Goal: Task Accomplishment & Management: Use online tool/utility

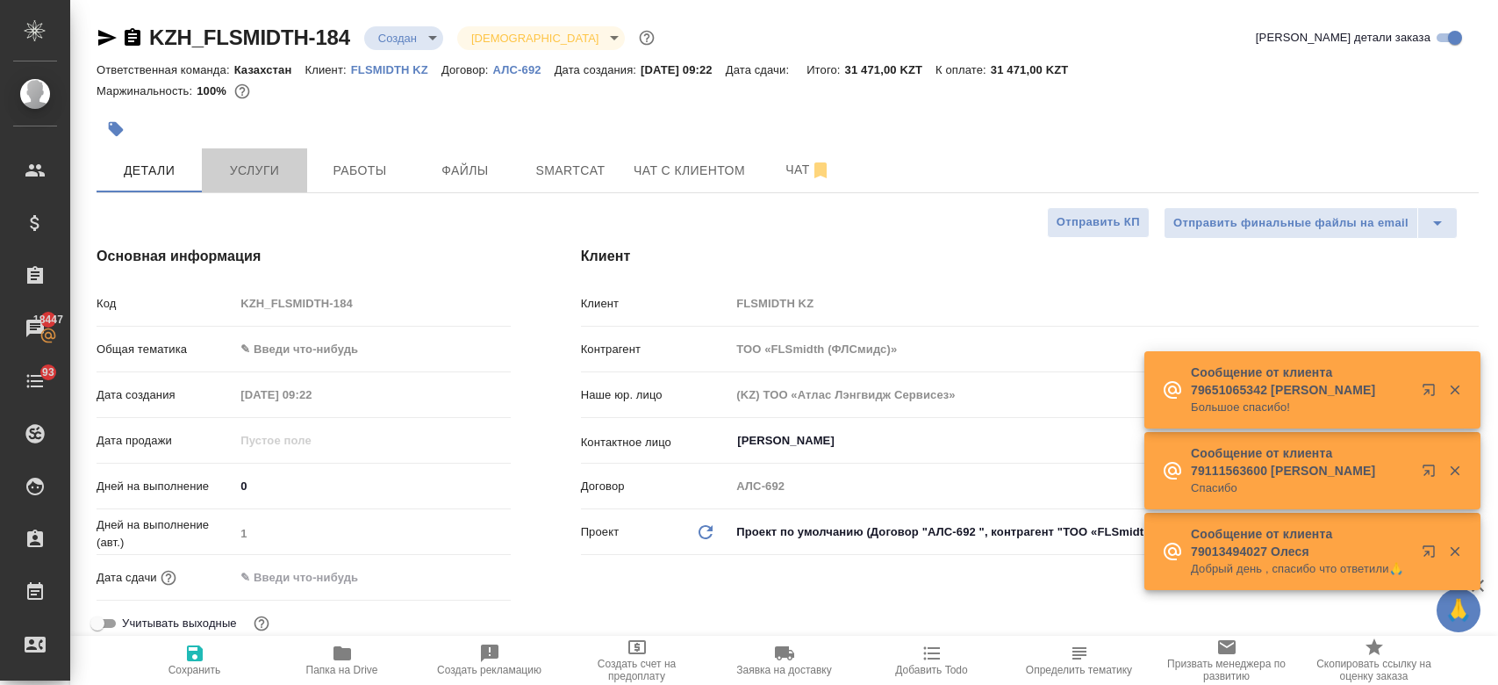
select select "RU"
click at [257, 172] on span "Услуги" at bounding box center [254, 171] width 84 height 22
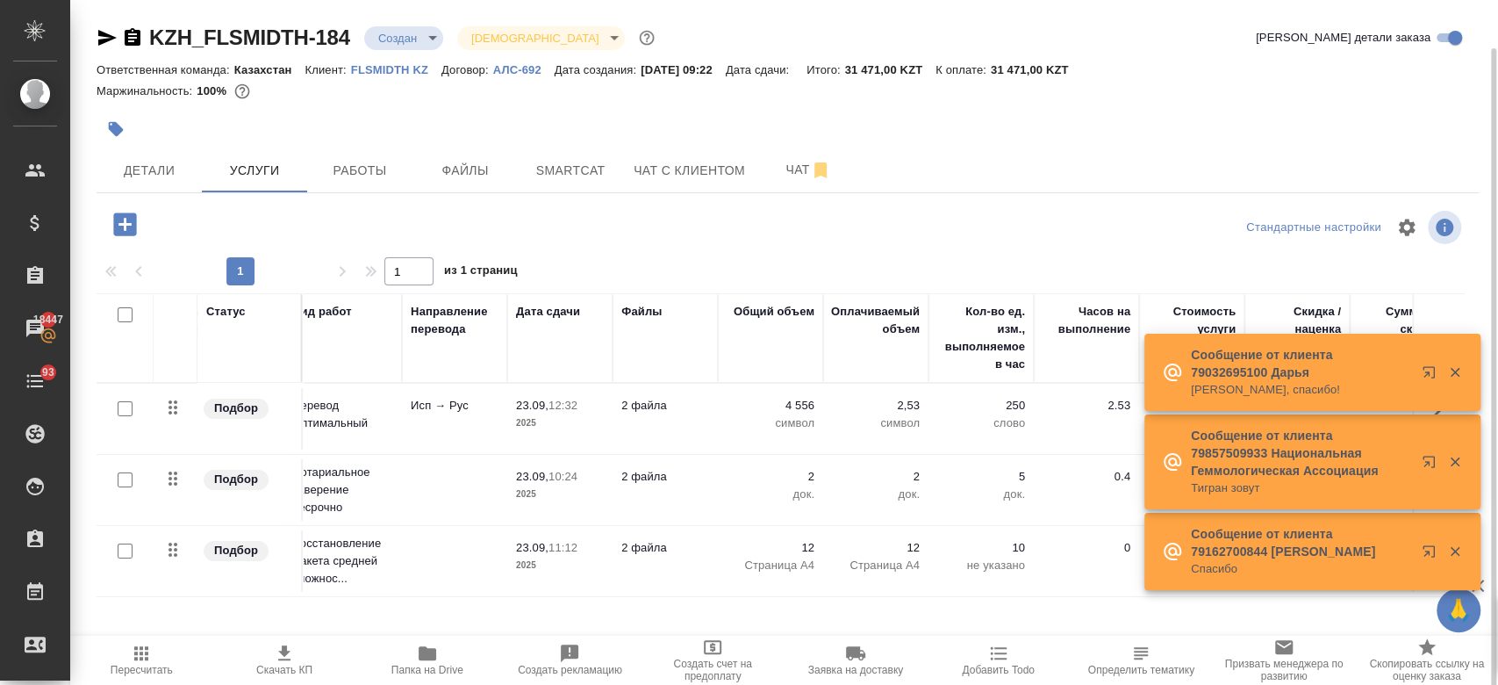
scroll to position [30, 0]
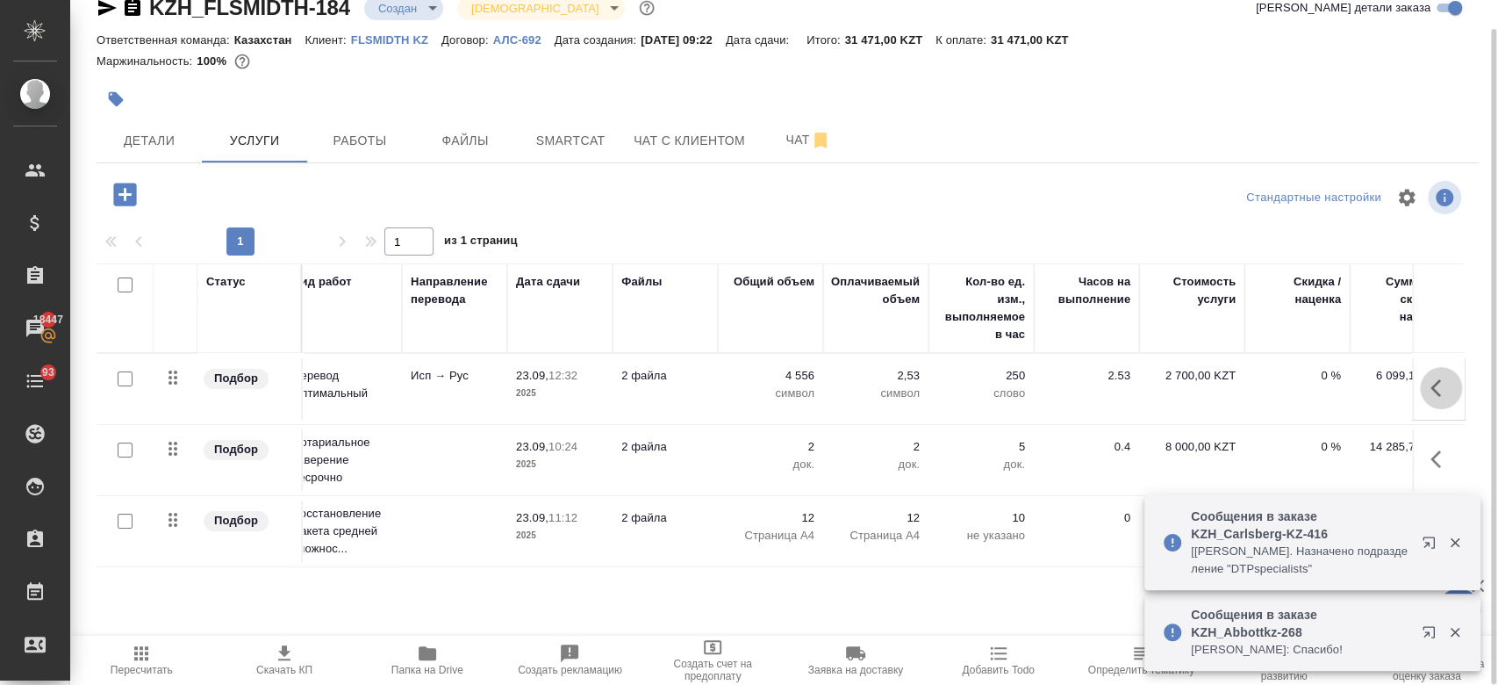
click at [1433, 379] on icon "button" at bounding box center [1441, 387] width 21 height 21
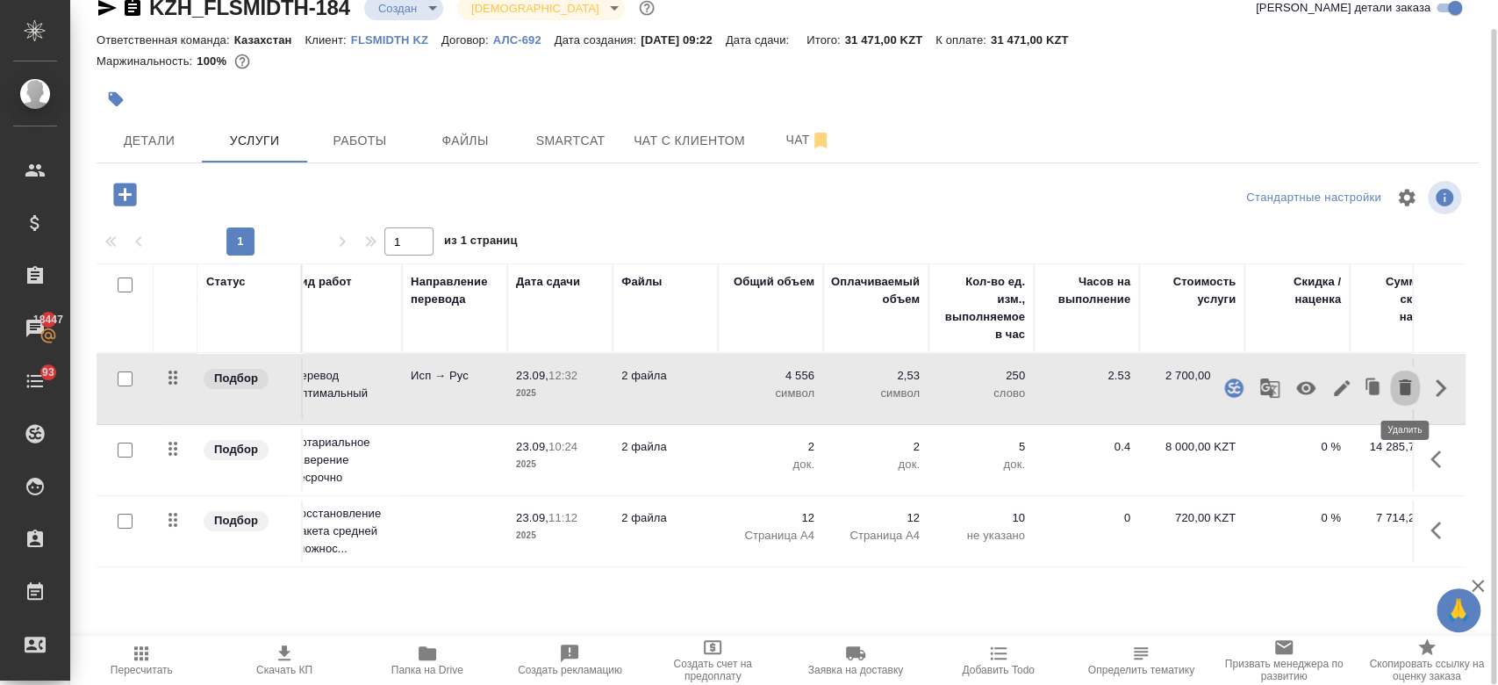
click at [1408, 389] on icon "button" at bounding box center [1405, 387] width 12 height 16
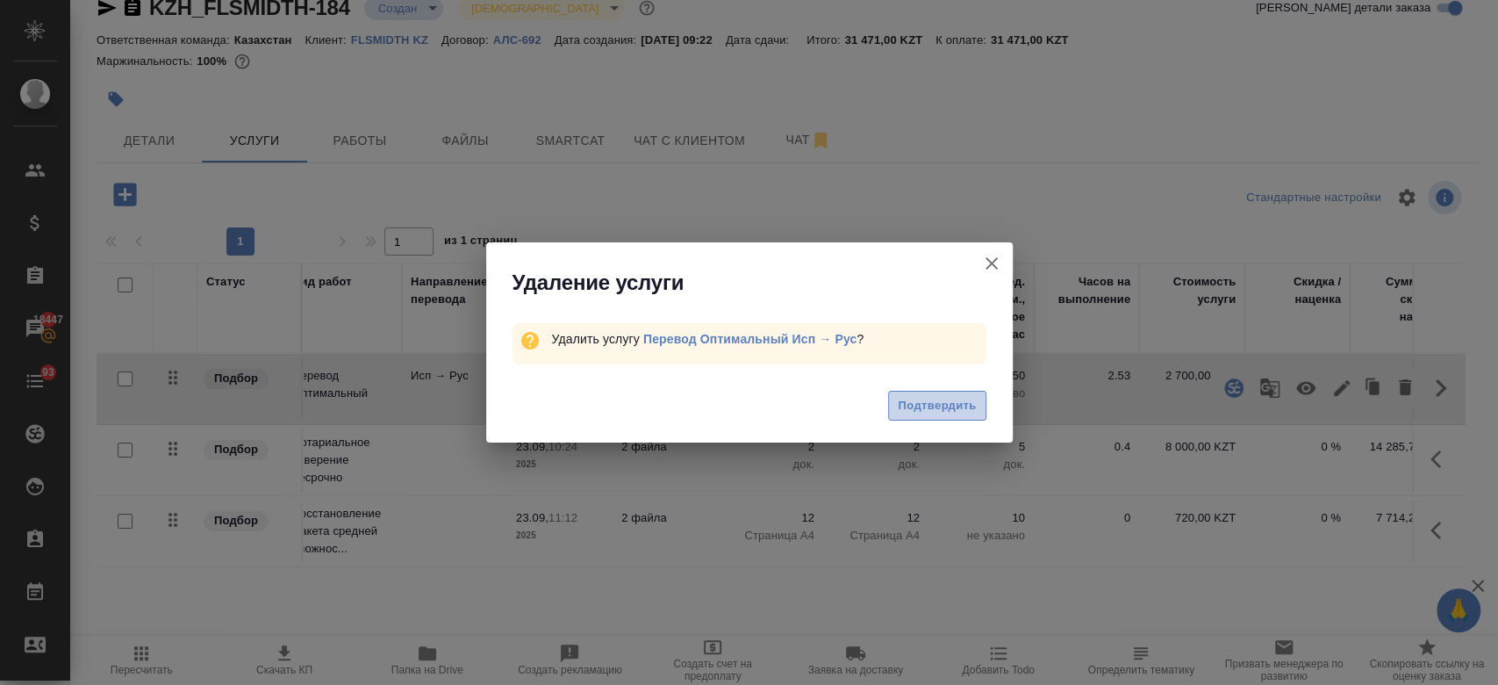
click at [916, 398] on span "Подтвердить" at bounding box center [937, 406] width 78 height 20
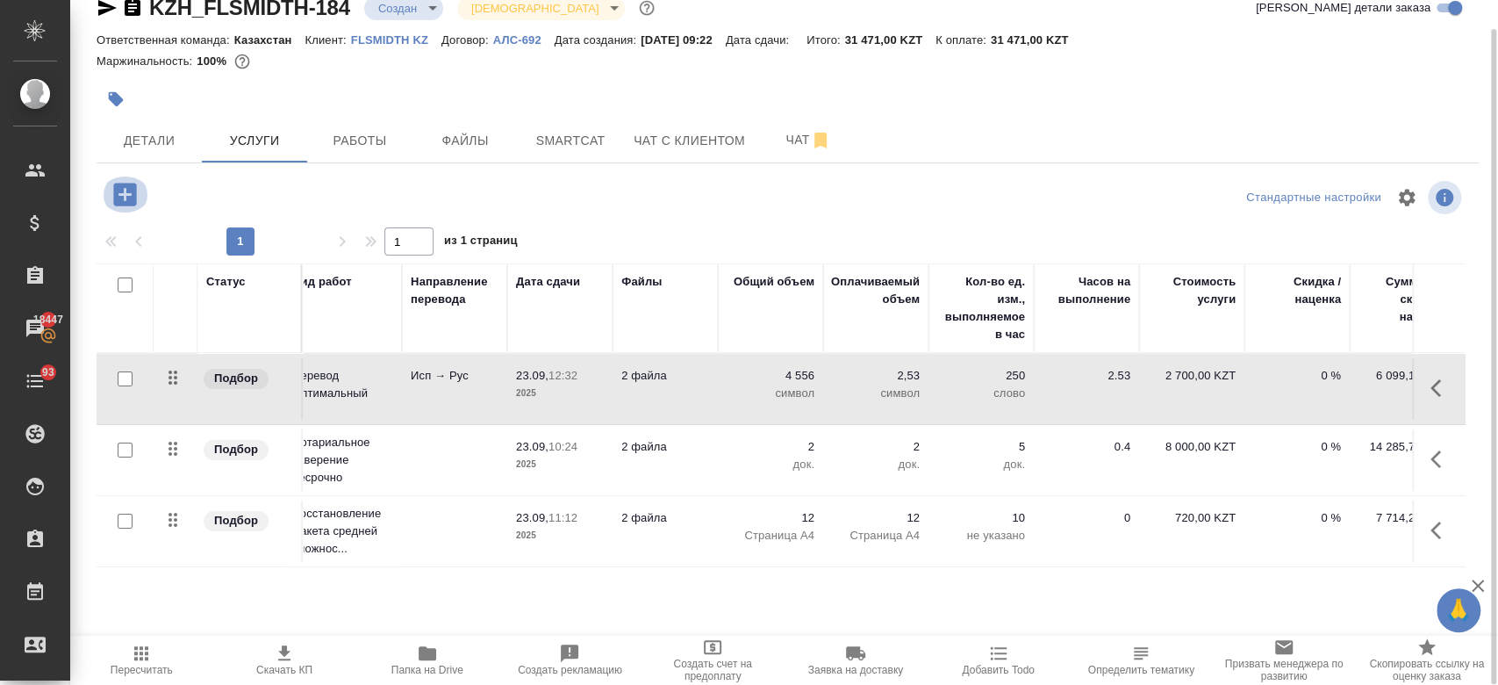
click at [111, 191] on icon "button" at bounding box center [125, 194] width 31 height 31
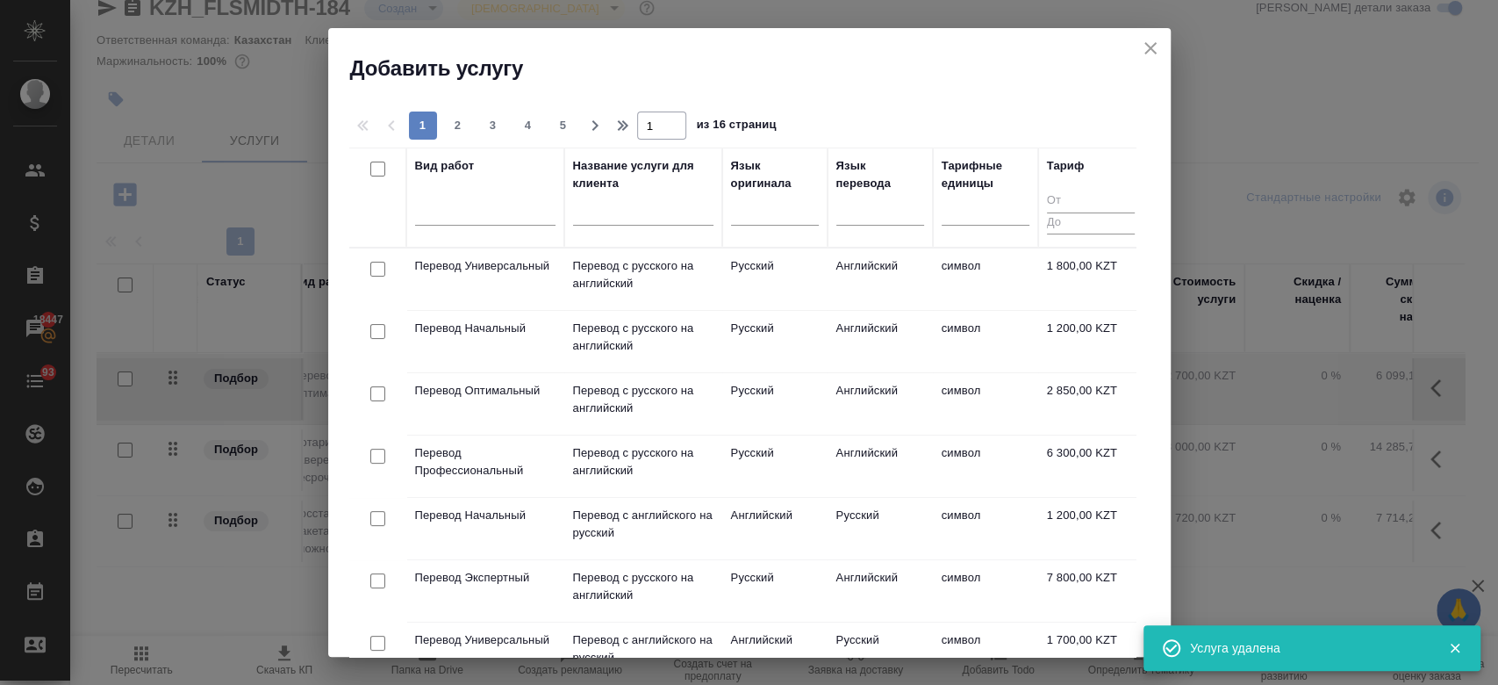
click at [492, 215] on div at bounding box center [485, 208] width 140 height 25
type input "опти"
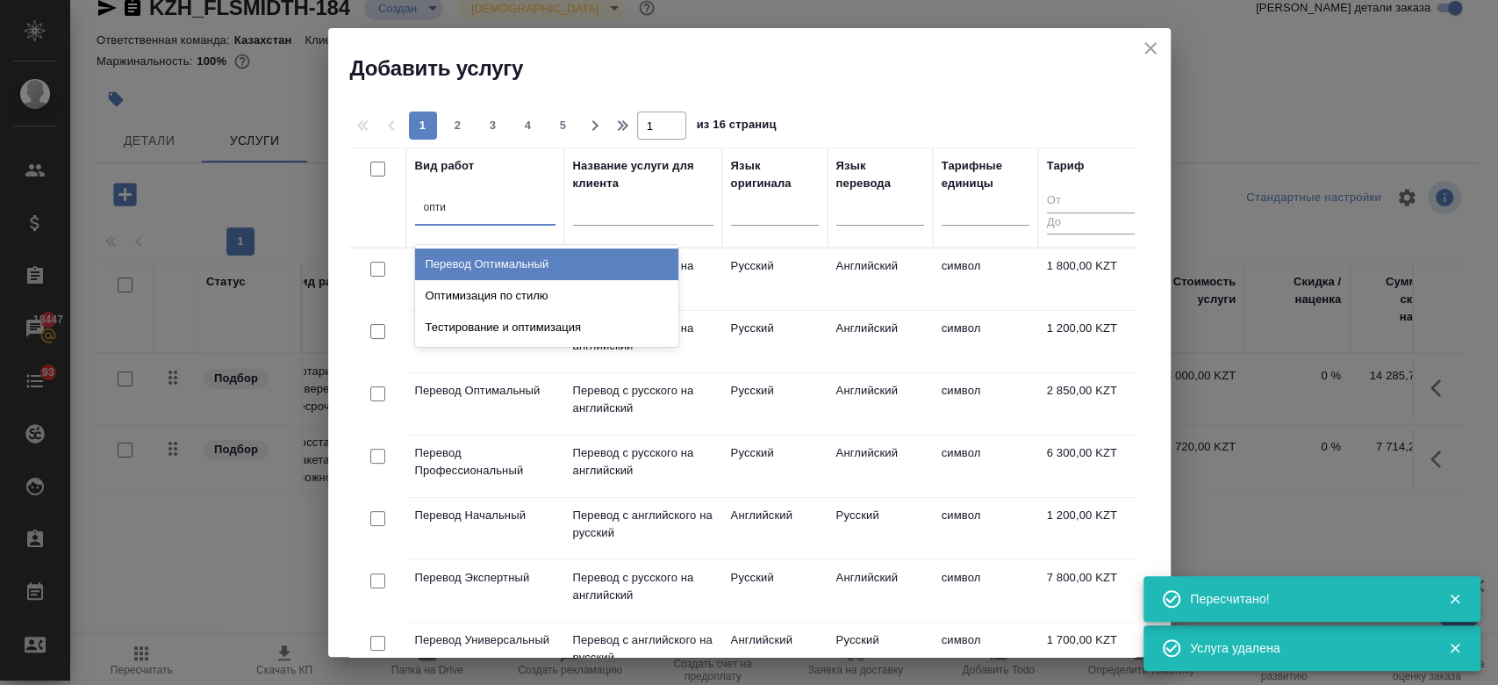
click at [511, 268] on div "Перевод Оптимальный" at bounding box center [546, 264] width 263 height 32
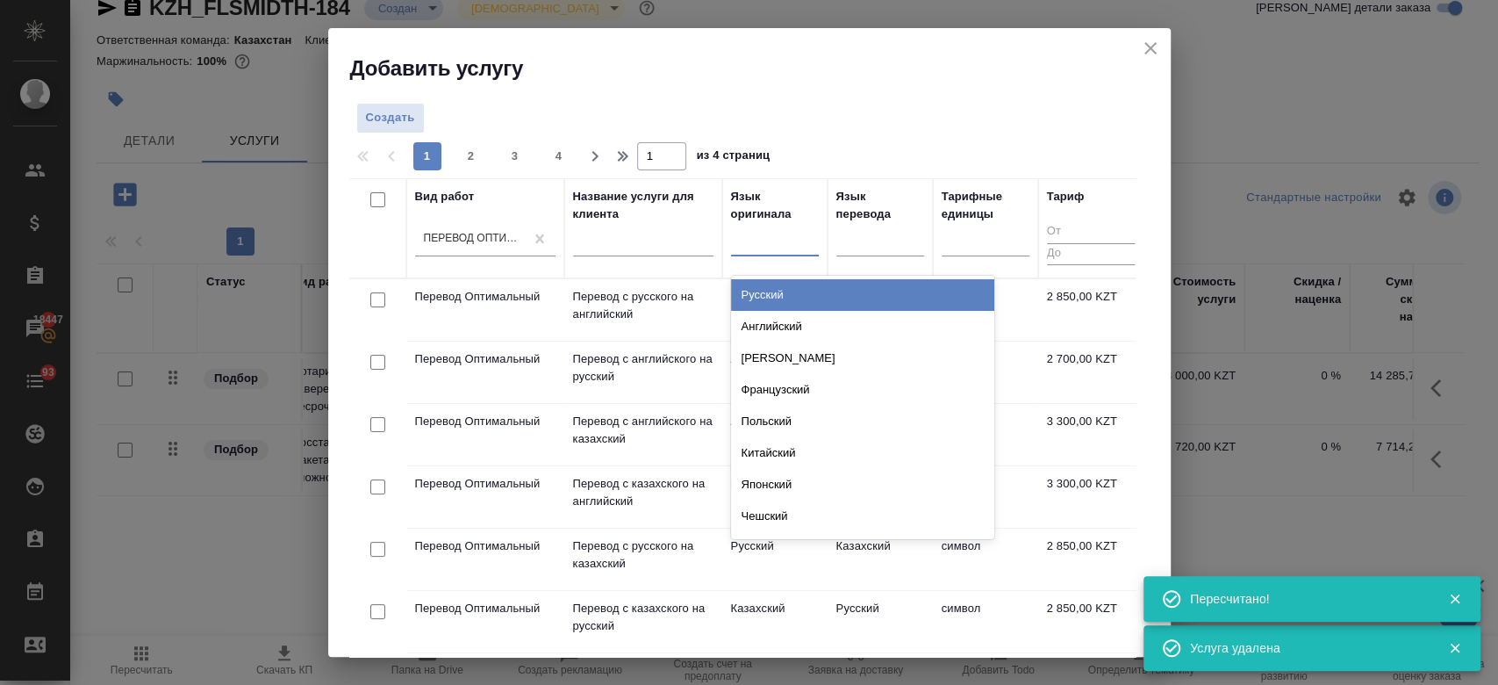
click at [765, 246] on div at bounding box center [775, 238] width 88 height 25
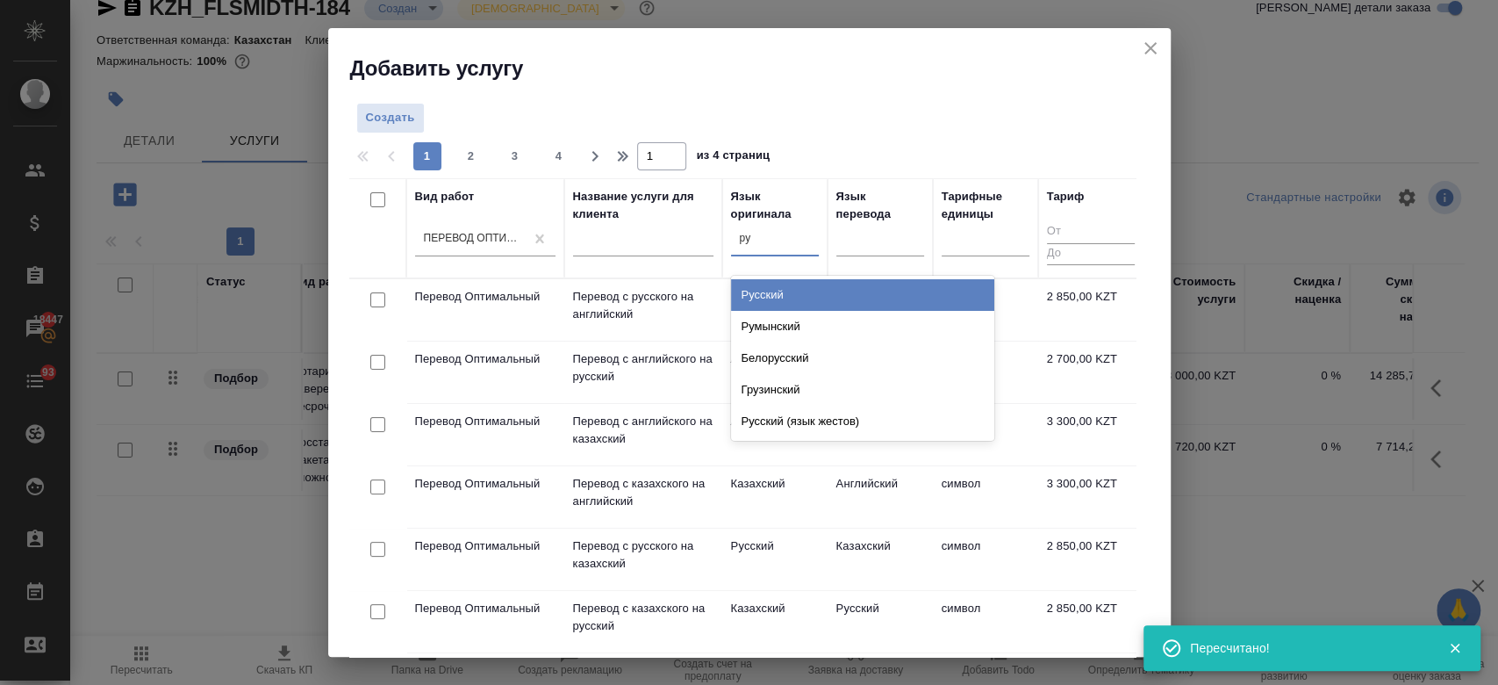
type input "рус"
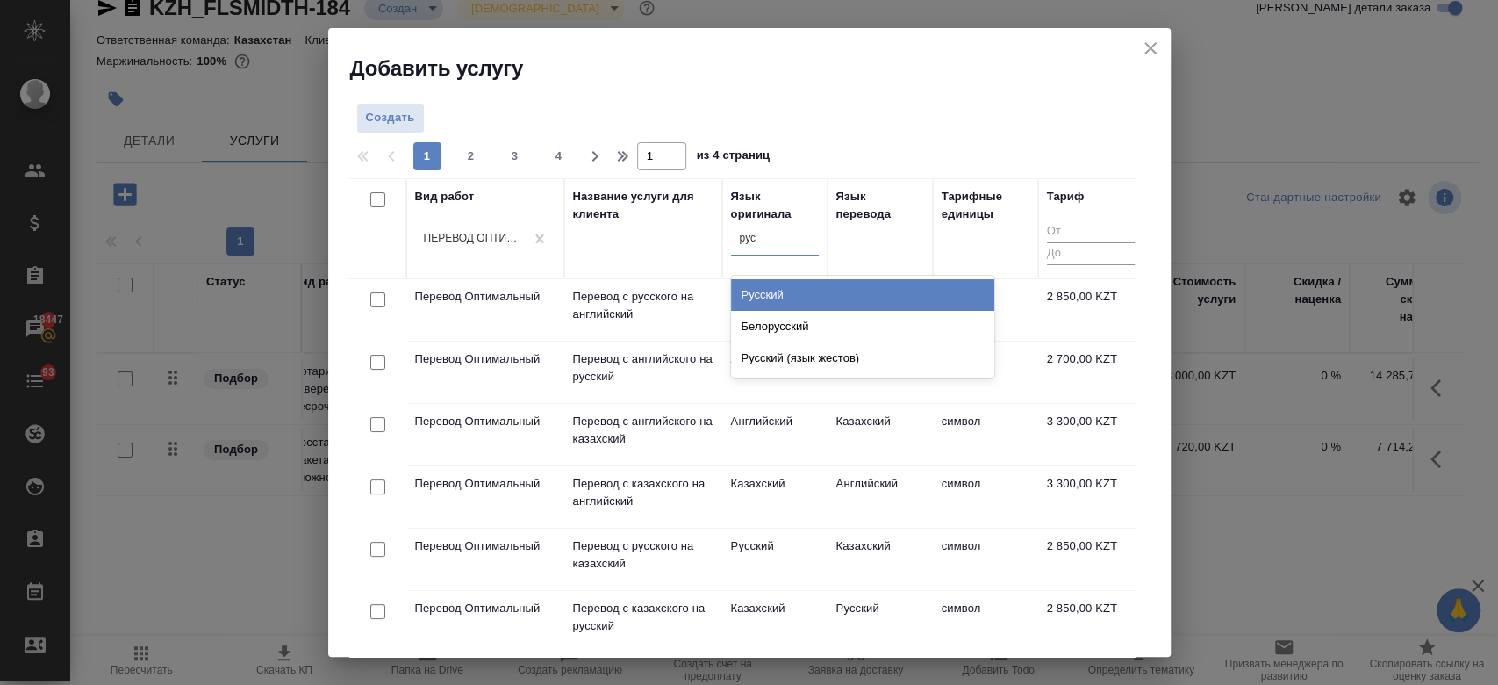
click at [772, 287] on div "Русский" at bounding box center [862, 295] width 263 height 32
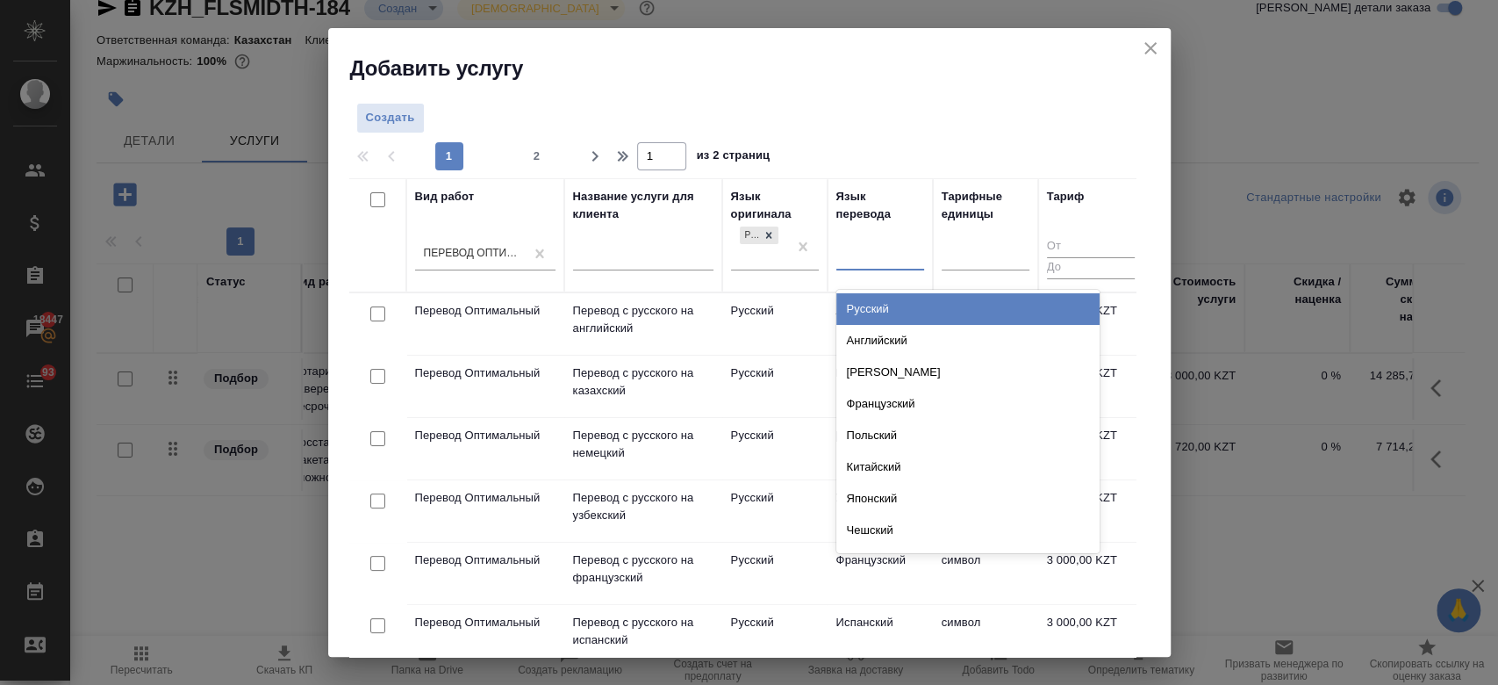
click at [894, 241] on div at bounding box center [881, 253] width 88 height 25
type input "анг"
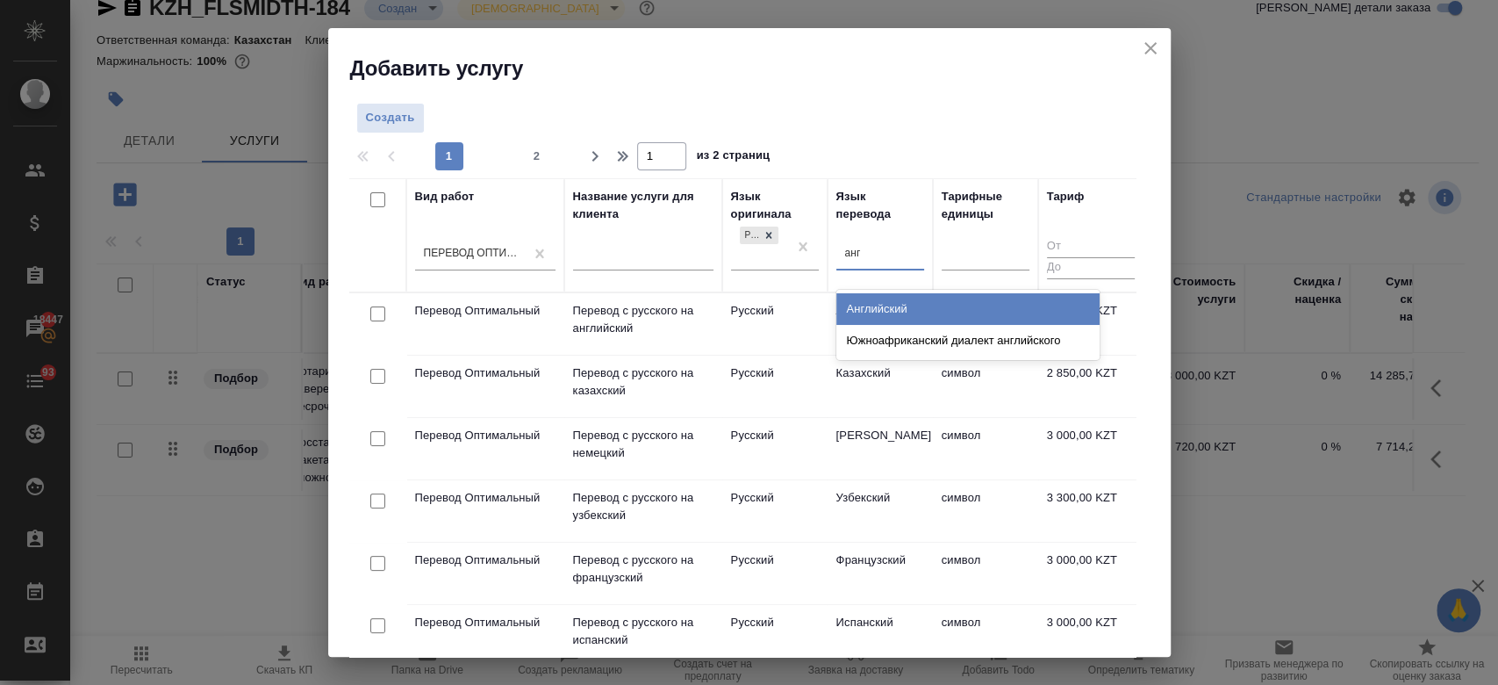
click at [885, 317] on div "Английский" at bounding box center [968, 309] width 263 height 32
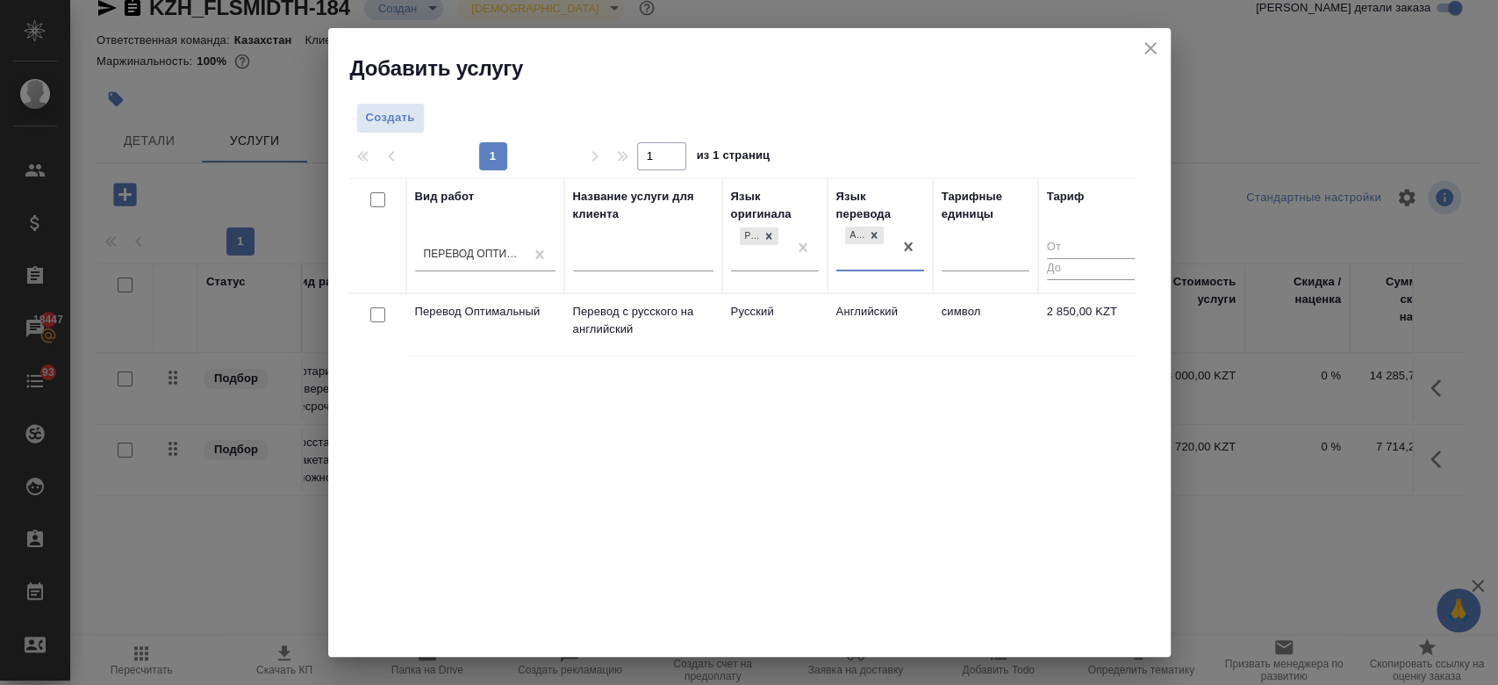
click at [786, 334] on td "Русский" at bounding box center [774, 324] width 105 height 61
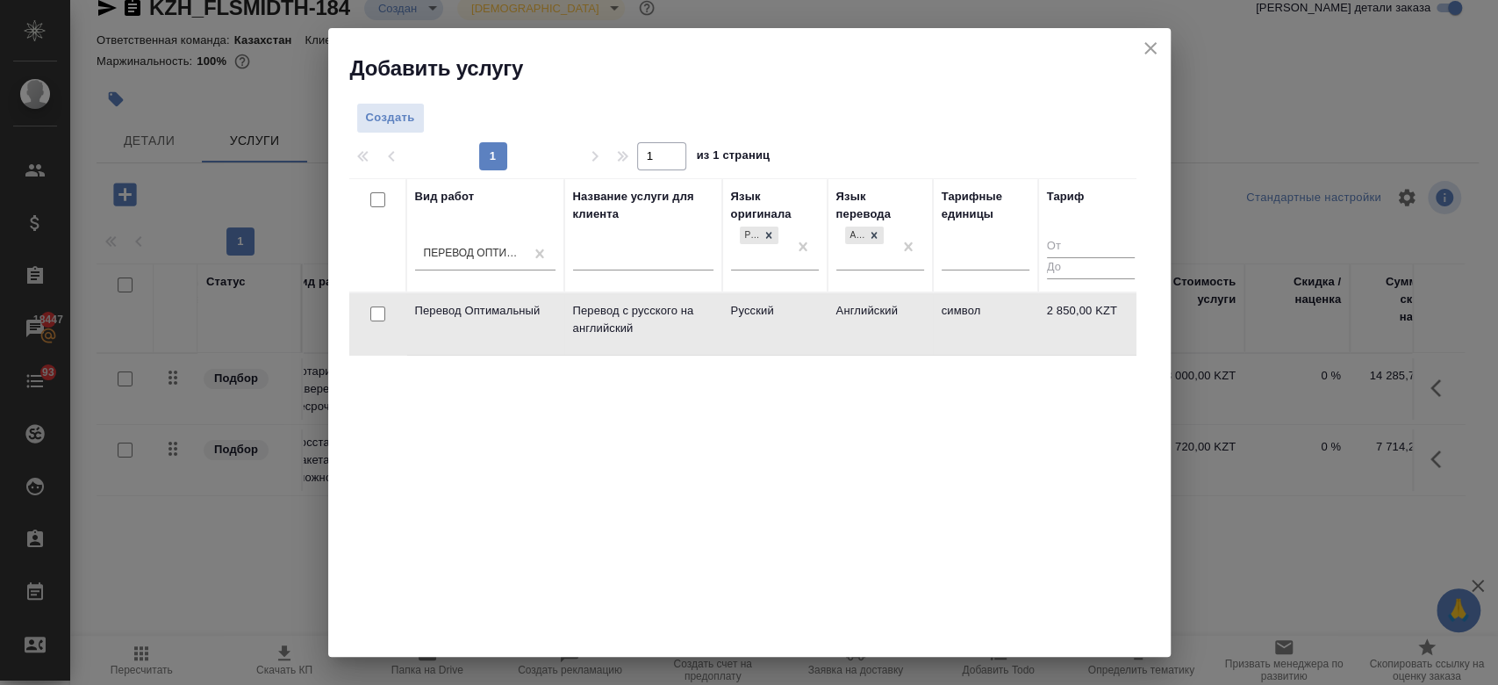
click at [786, 334] on td "Русский" at bounding box center [774, 323] width 105 height 61
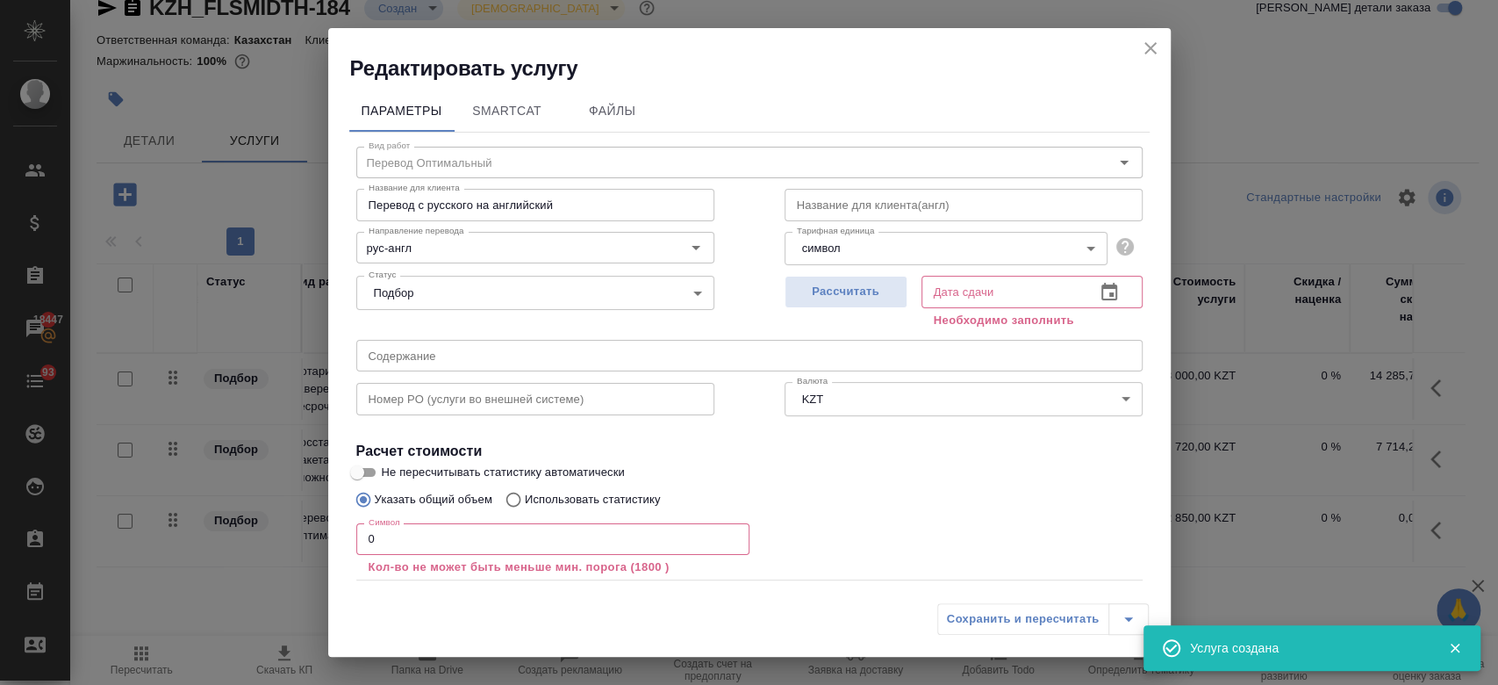
scroll to position [97, 0]
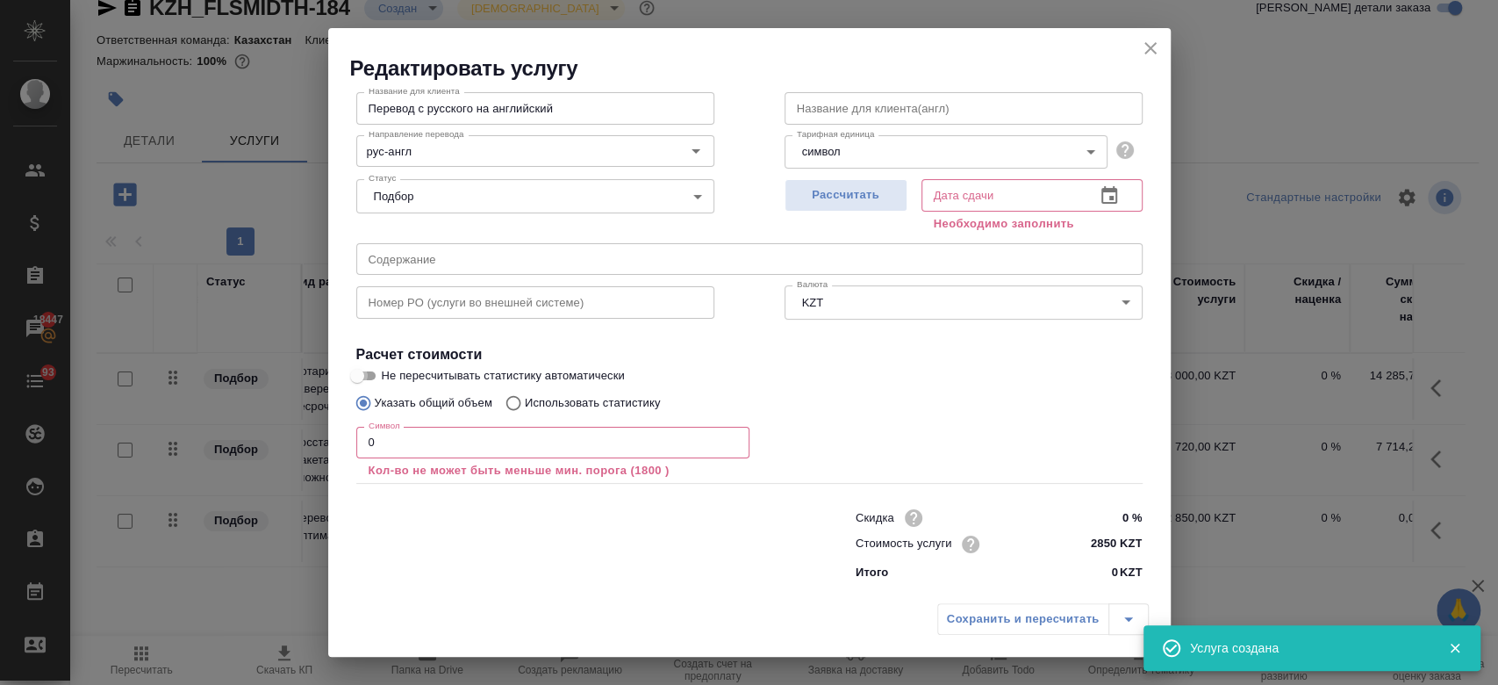
click at [364, 383] on input "Не пересчитывать статистику автоматически" at bounding box center [357, 375] width 63 height 21
checkbox input "true"
click at [397, 431] on input "0" at bounding box center [552, 443] width 393 height 32
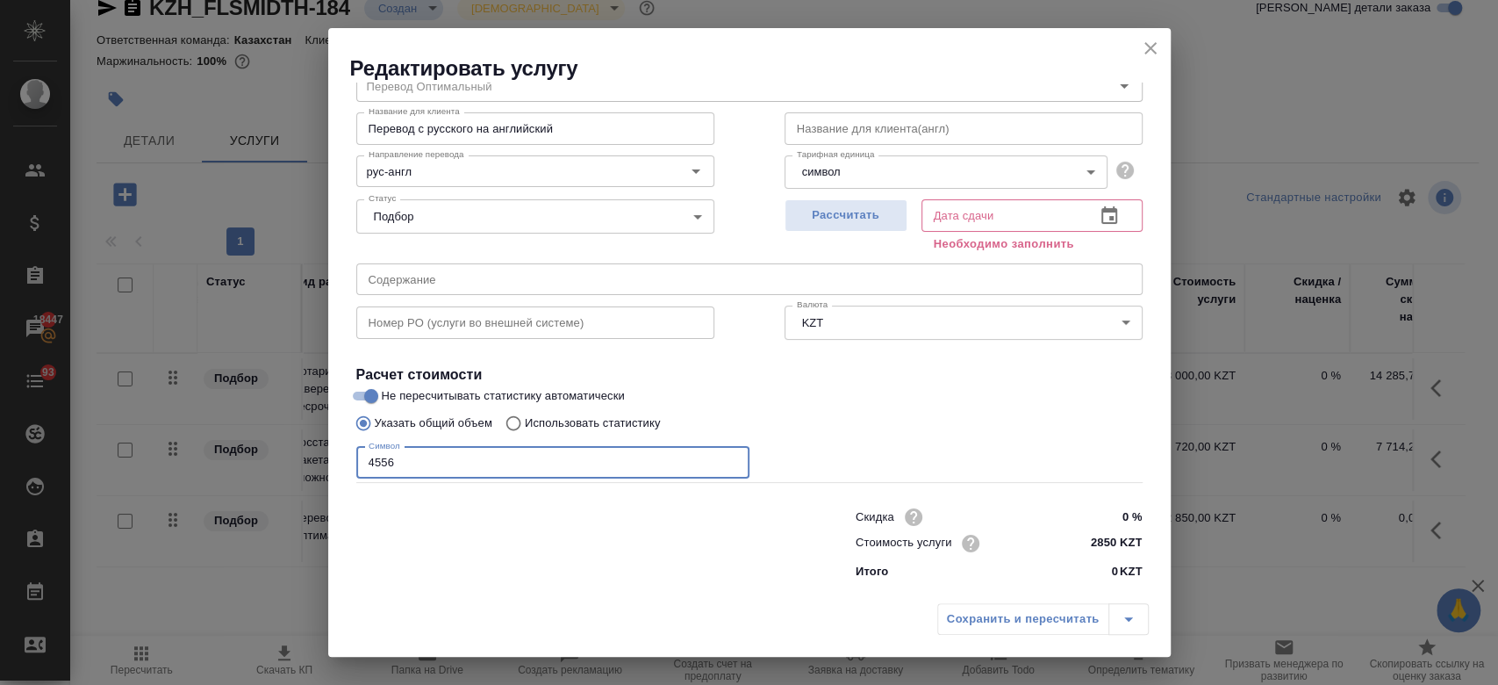
scroll to position [75, 0]
type input "4556"
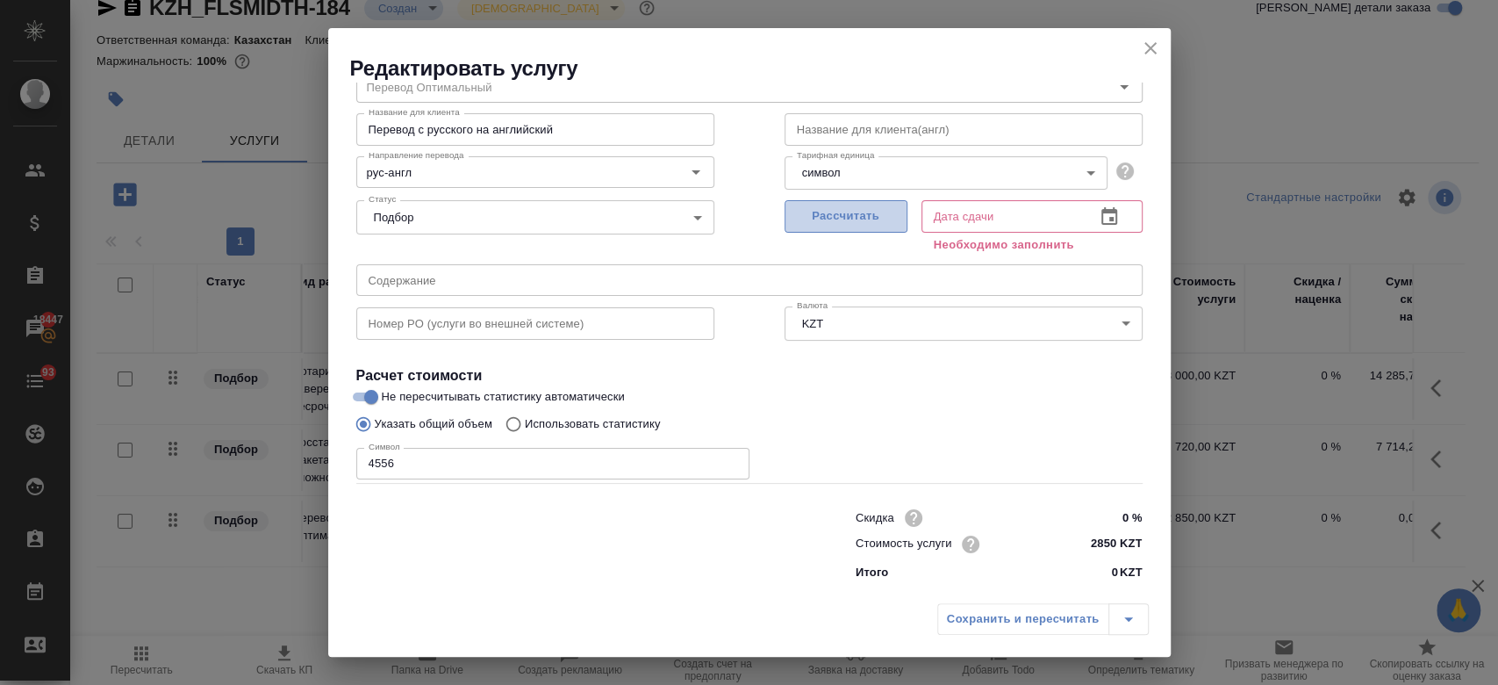
click at [847, 213] on span "Рассчитать" at bounding box center [846, 216] width 104 height 20
type input "[DATE] 15:39"
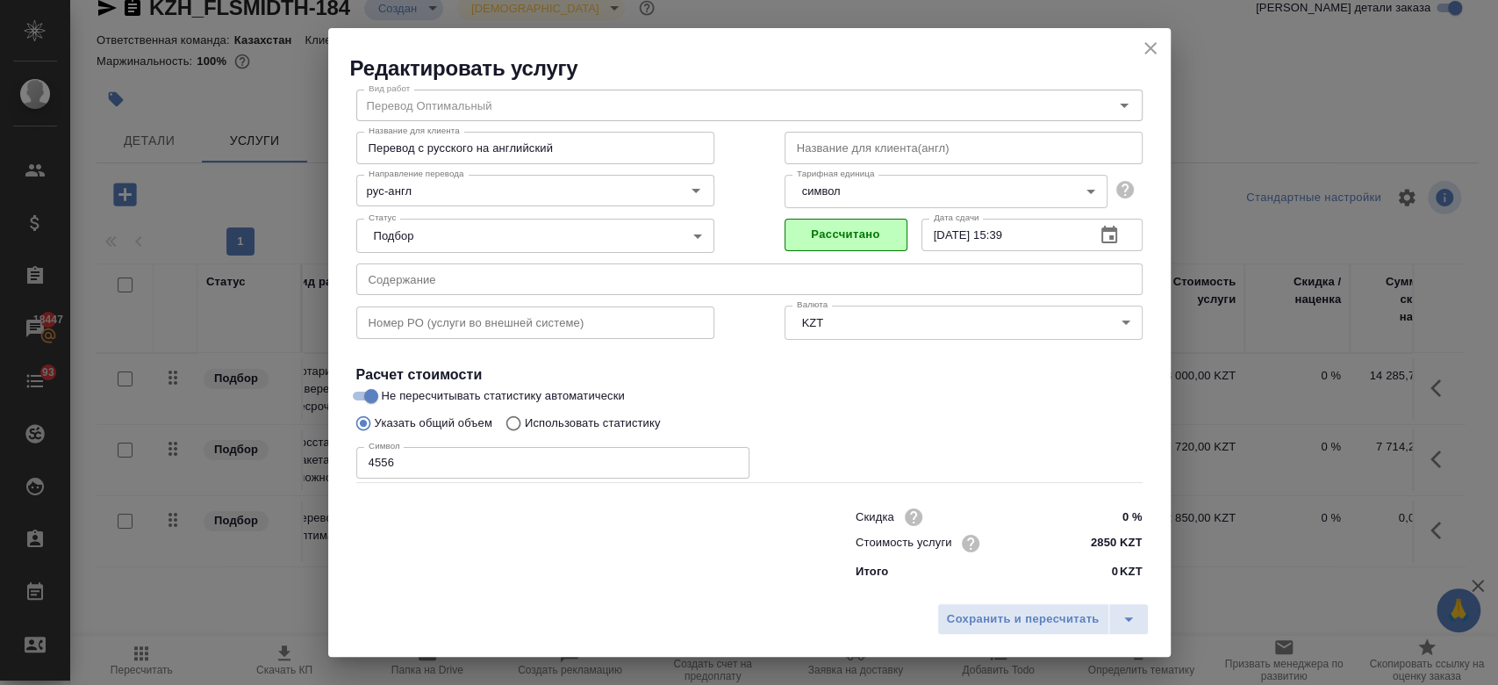
scroll to position [56, 0]
click at [991, 636] on div "Сохранить и пересчитать" at bounding box center [749, 625] width 843 height 62
click at [980, 622] on span "Сохранить и пересчитать" at bounding box center [1023, 619] width 153 height 20
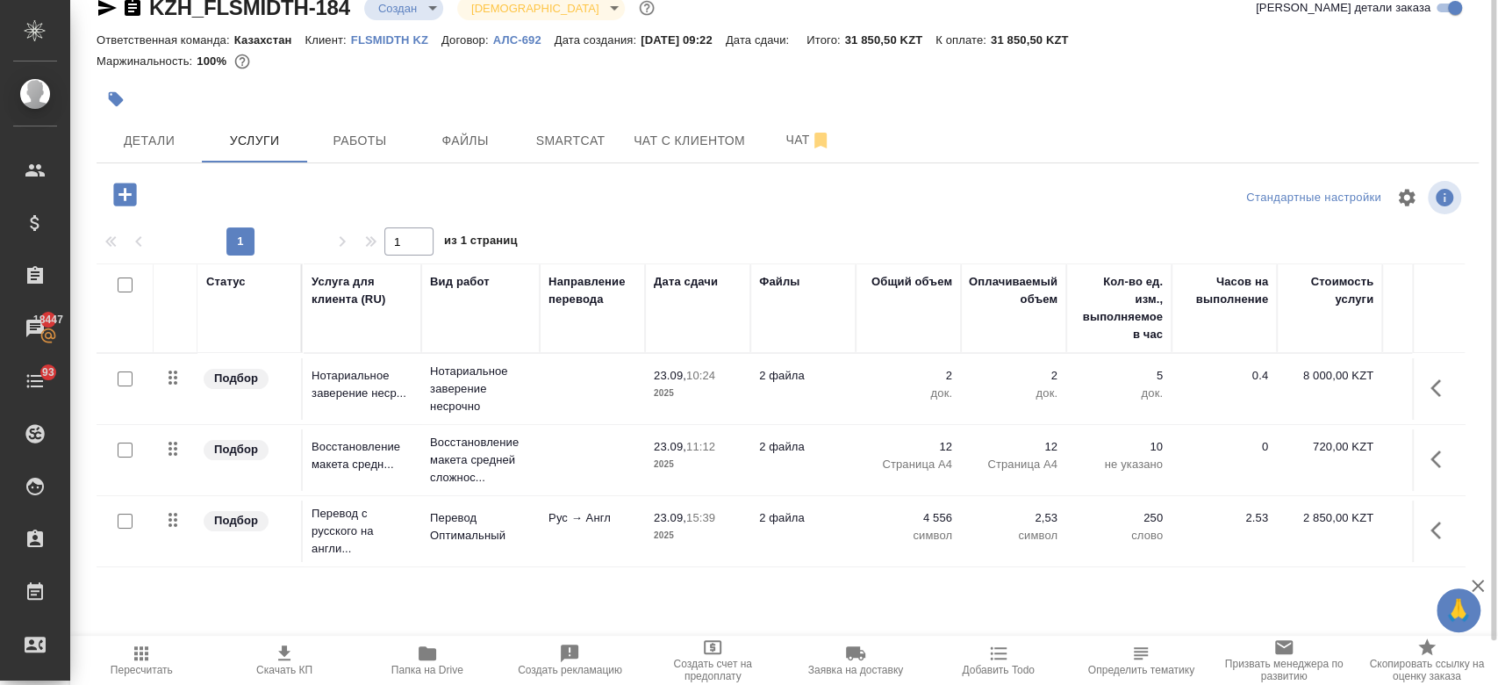
scroll to position [0, 0]
